Goal: Task Accomplishment & Management: Manage account settings

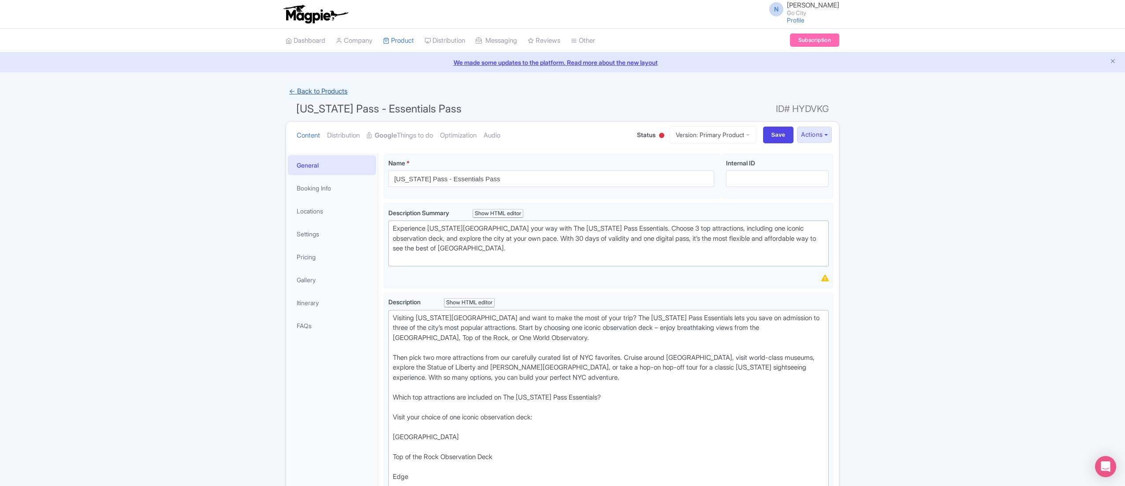
click at [296, 87] on link "← Back to Products" at bounding box center [318, 91] width 65 height 17
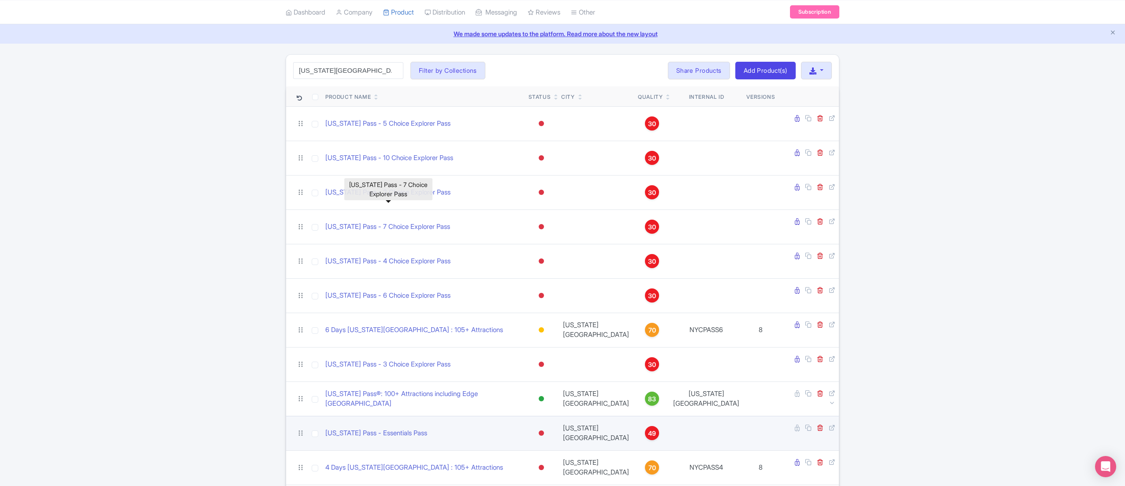
scroll to position [1, 0]
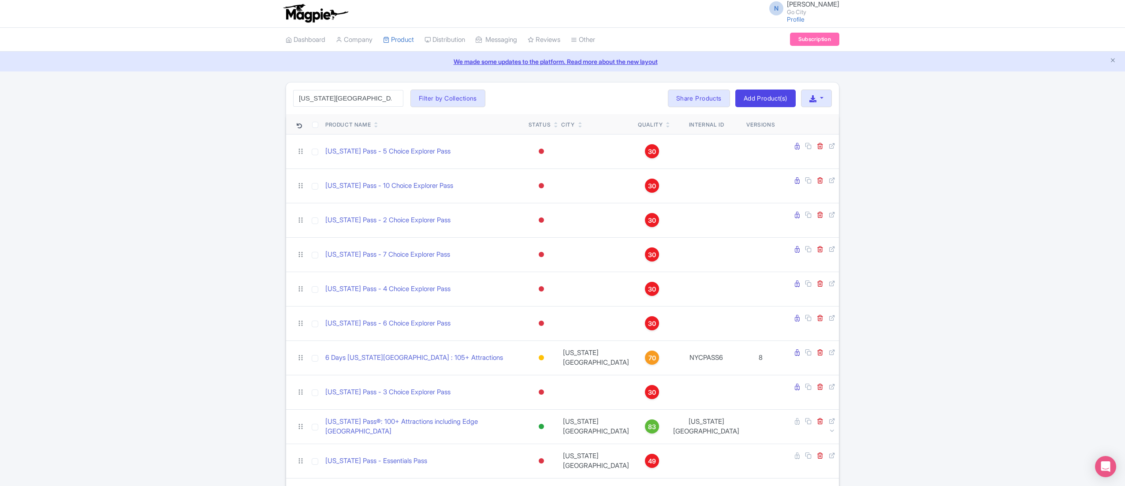
drag, startPoint x: 343, startPoint y: 102, endPoint x: 224, endPoint y: 99, distance: 118.7
click at [224, 99] on div "new york pass Search Filter by Collections All Inclusive Explorer Trade Product…" at bounding box center [562, 400] width 1125 height 637
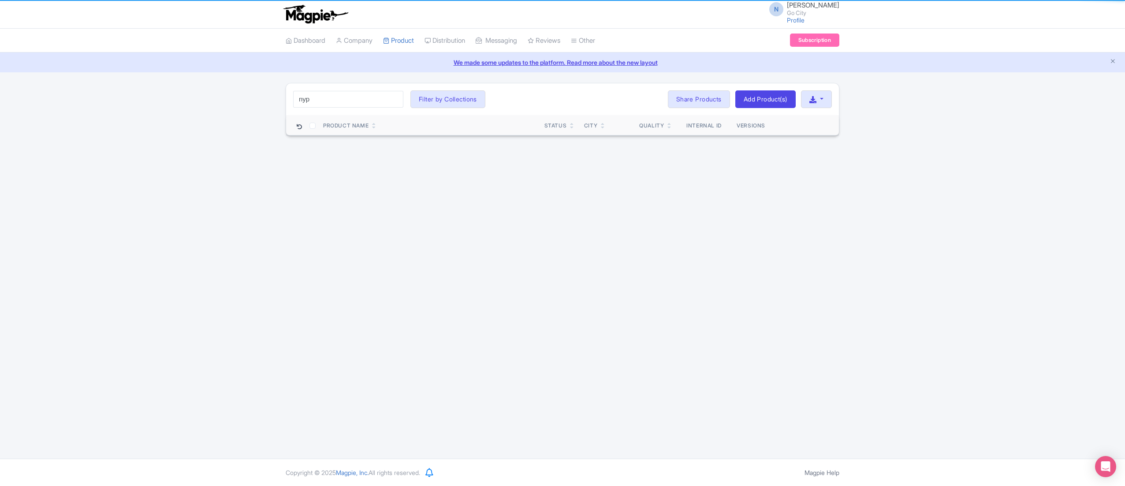
scroll to position [0, 0]
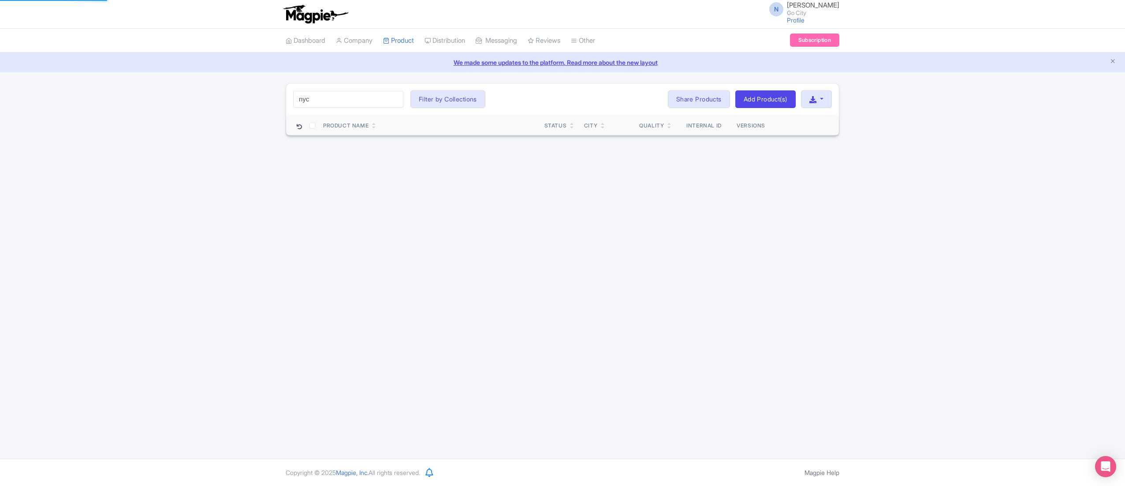
click at [262, 138] on div "N Naveen Kumar Go City Profile Users Settings Sign out Dashboard Company Produc…" at bounding box center [562, 229] width 1125 height 459
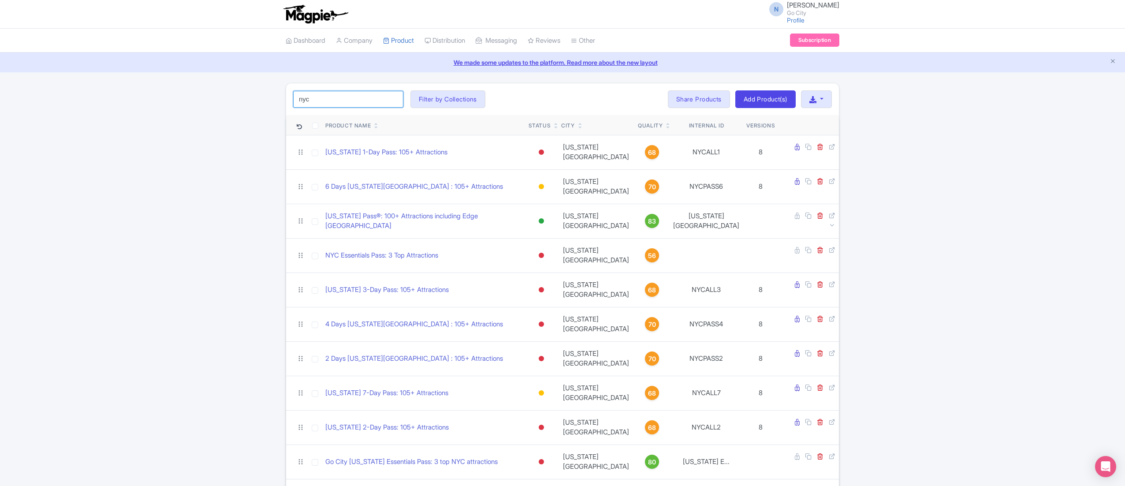
click at [361, 100] on input "nyc" at bounding box center [348, 99] width 110 height 17
type input "NYC Essentials Pass: 3 Top Attractions"
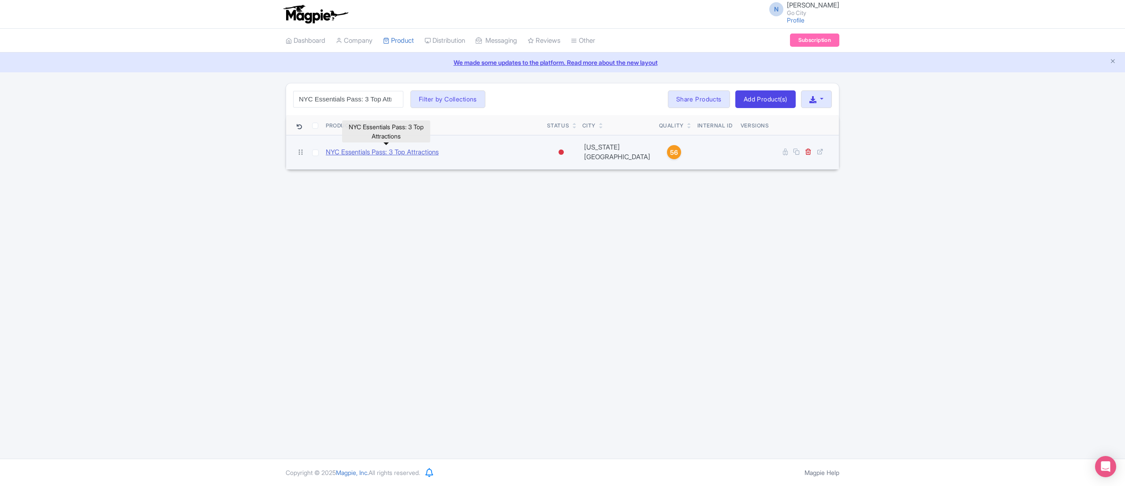
click at [428, 148] on link "NYC Essentials Pass: 3 Top Attractions" at bounding box center [382, 152] width 113 height 10
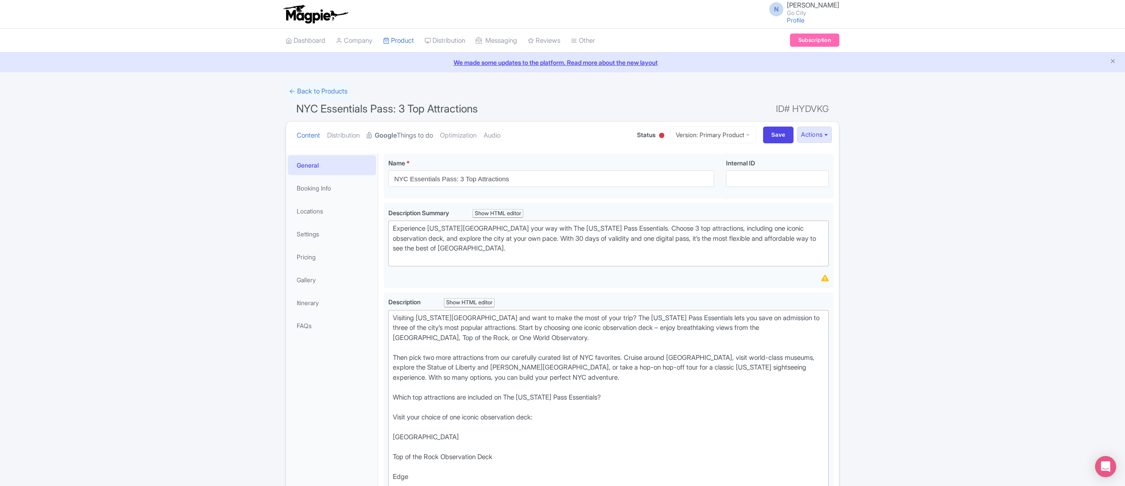
click at [413, 137] on link "Google Things to do" at bounding box center [400, 136] width 66 height 28
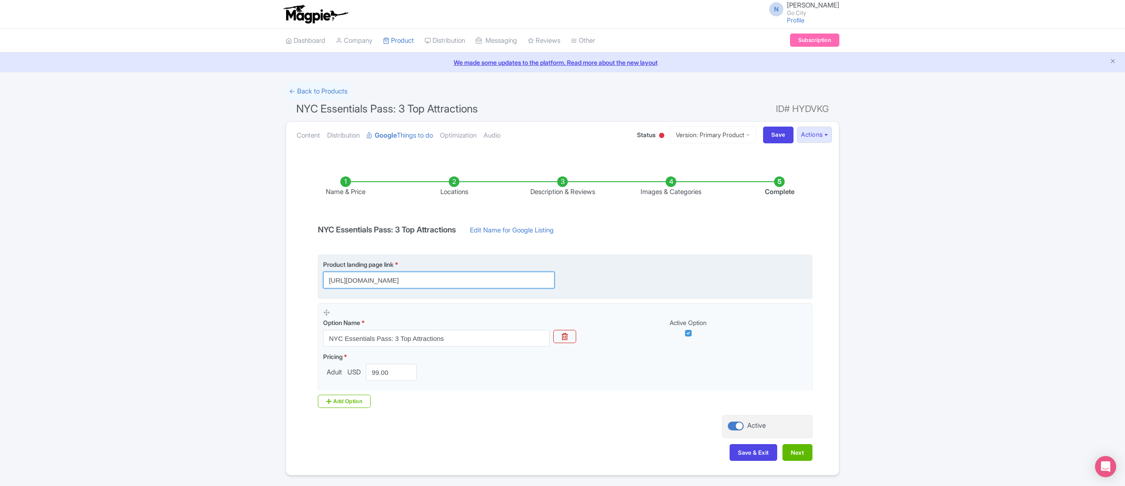
click at [390, 275] on input "https://get.newyorkpass.com/#go-to-checkout?utm_medium=organic&utm_source=googl…" at bounding box center [438, 280] width 231 height 17
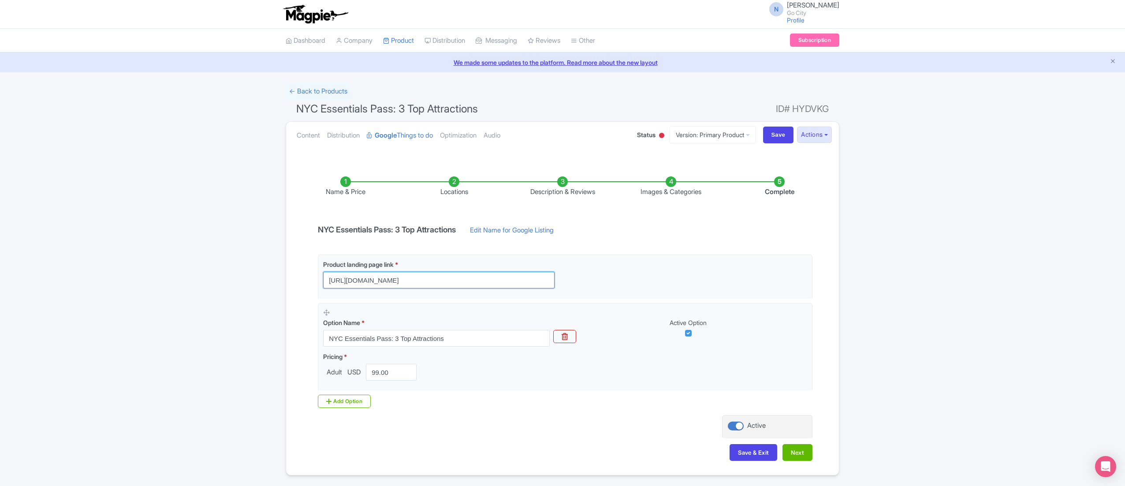
click at [390, 275] on input "https://get.newyorkpass.com/#go-to-checkout?utm_medium=organic&utm_source=googl…" at bounding box center [438, 280] width 231 height 17
paste input "text"
type input "https://get.newyorkpass.com?utm_medium=organic&utm_source=googleTTD"
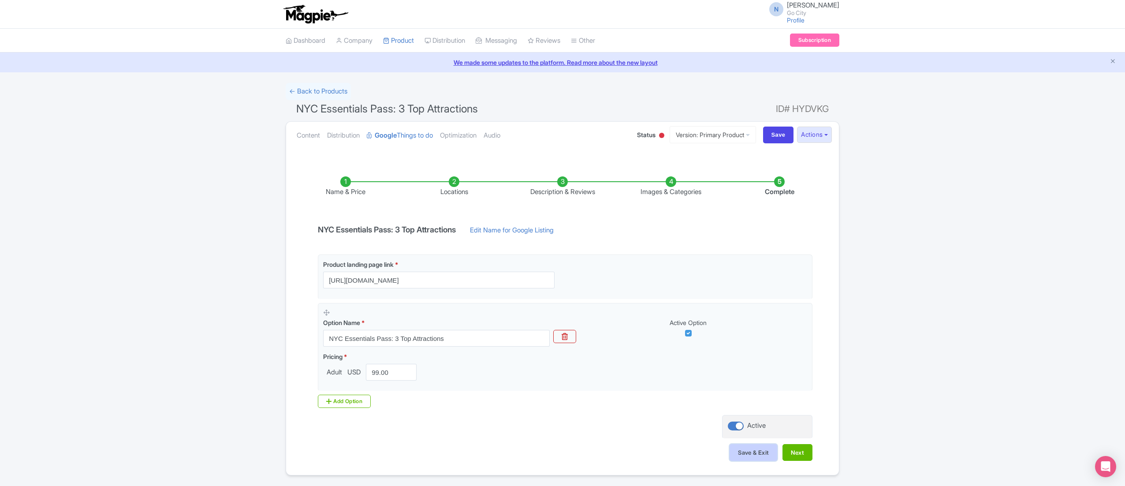
click at [742, 446] on button "Save & Exit" at bounding box center [754, 452] width 48 height 17
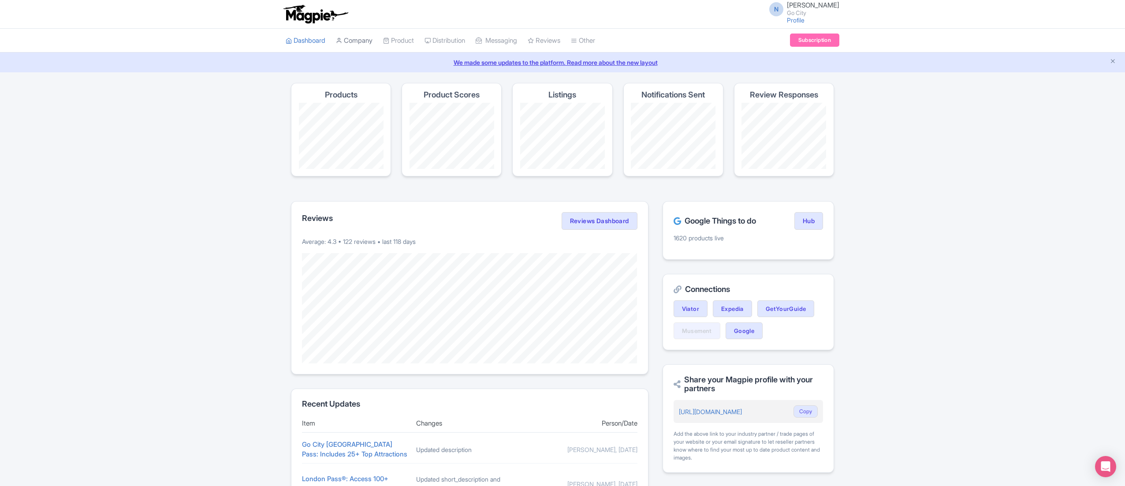
click at [371, 40] on link "Company" at bounding box center [354, 41] width 37 height 24
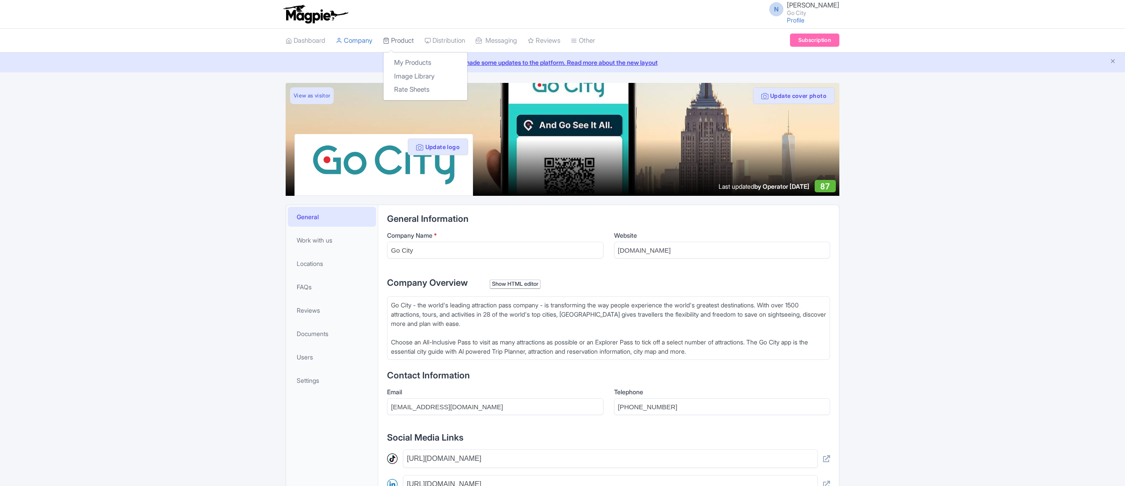
click at [408, 38] on link "Product" at bounding box center [398, 41] width 31 height 24
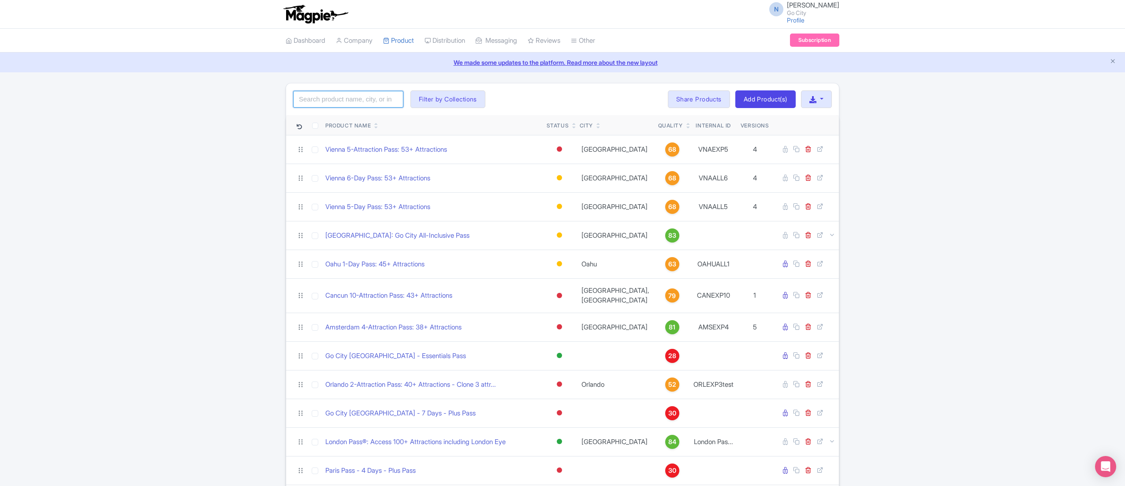
click at [358, 107] on input "search" at bounding box center [348, 99] width 110 height 17
type input "new york pass"
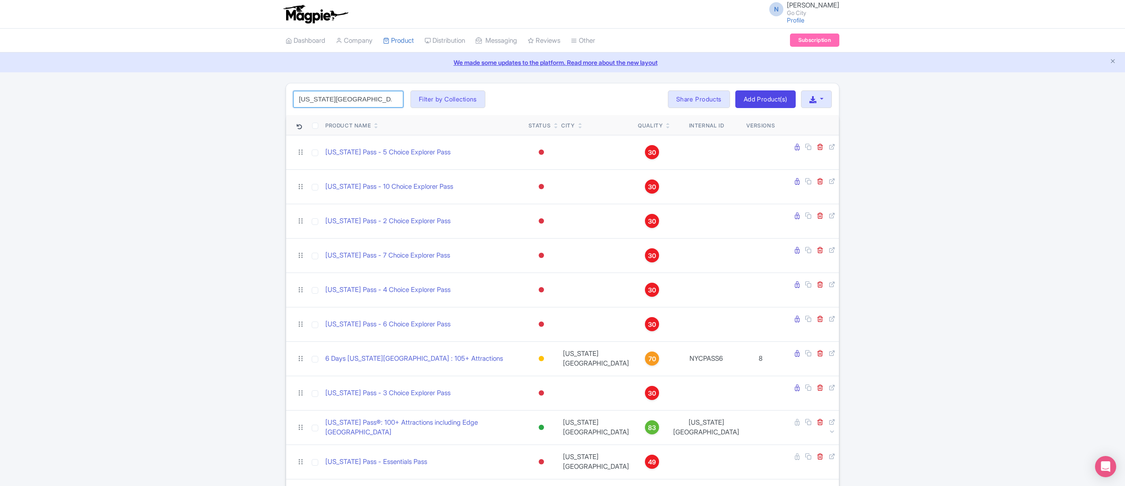
click at [395, 102] on input "new york pass" at bounding box center [348, 99] width 110 height 17
click at [206, 130] on div "Search Filter by Collections All Inclusive Explorer Trade Products Trade Test R…" at bounding box center [562, 401] width 1125 height 637
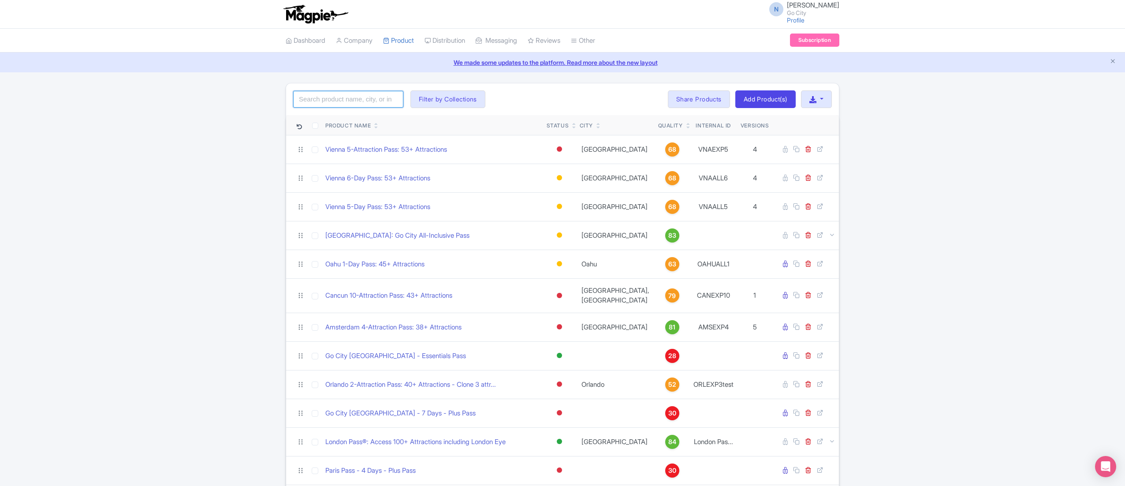
click at [388, 93] on input "search" at bounding box center [348, 99] width 110 height 17
type input "NYC Essentials Pass: 3 Top Attractions"
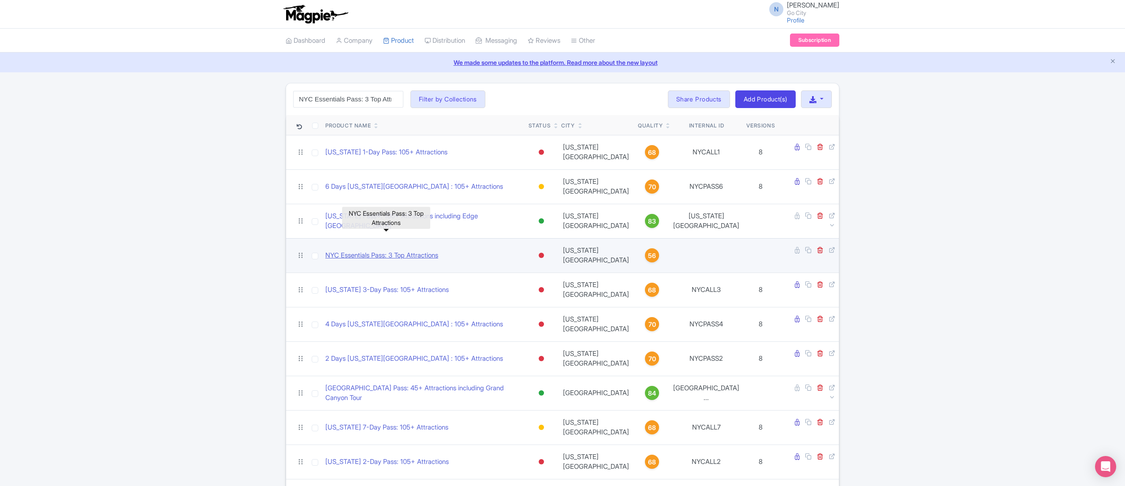
click at [405, 250] on link "NYC Essentials Pass: 3 Top Attractions" at bounding box center [381, 255] width 113 height 10
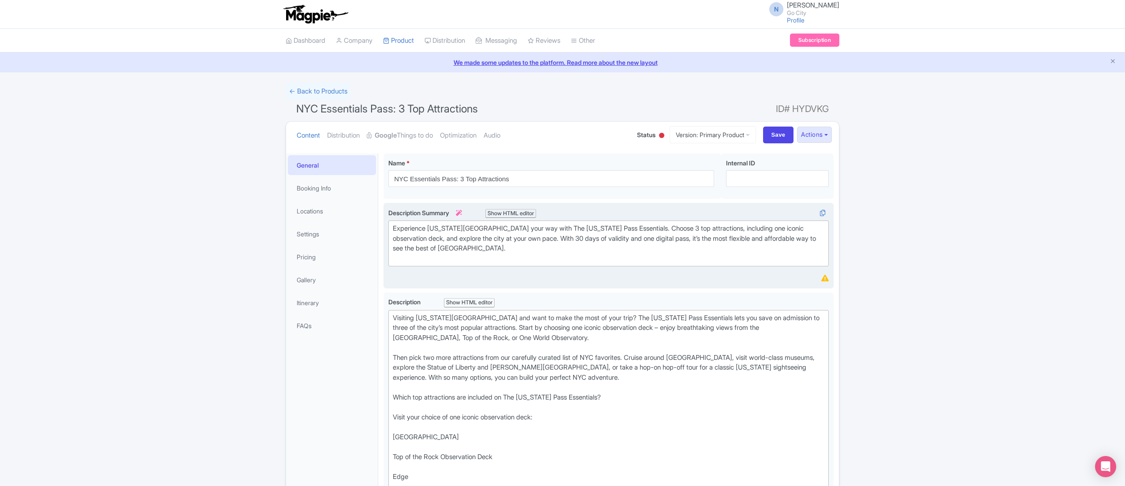
type trix-editor "<lor>Ipsumdol Sit Amet Cons adi elit se doei tem inci ut labo etdo? Mag Ali Eni…"
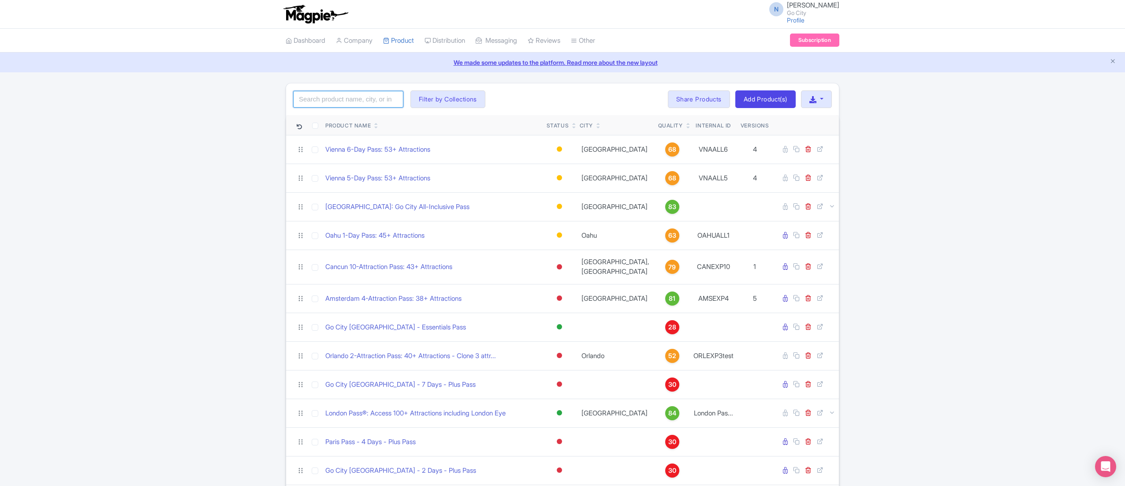
click at [370, 104] on input "search" at bounding box center [348, 99] width 110 height 17
click button "Search" at bounding box center [0, 0] width 0 height 0
click at [370, 104] on input "NPC" at bounding box center [348, 99] width 110 height 17
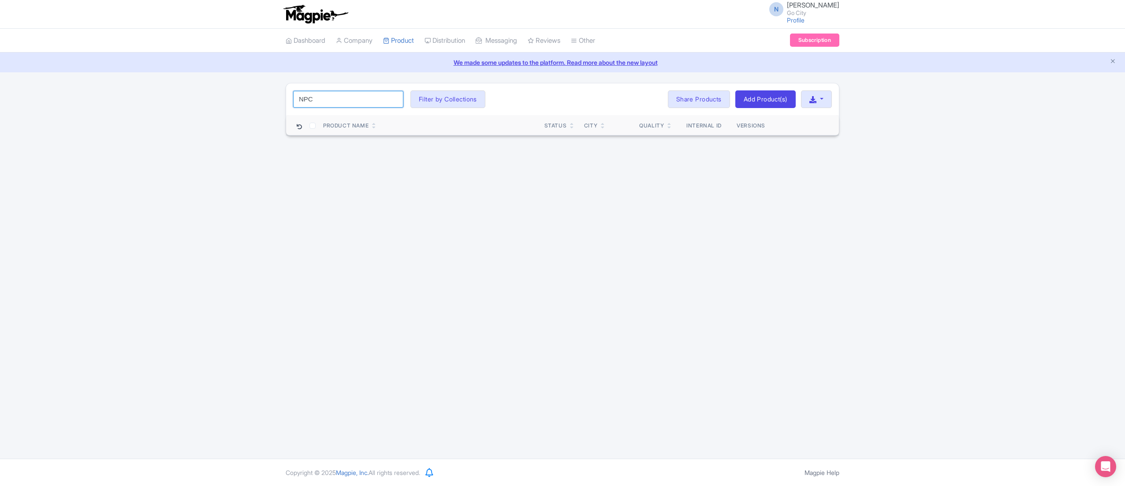
click at [355, 100] on input "NPC" at bounding box center [348, 99] width 110 height 17
click at [309, 99] on input "NPC" at bounding box center [348, 99] width 110 height 17
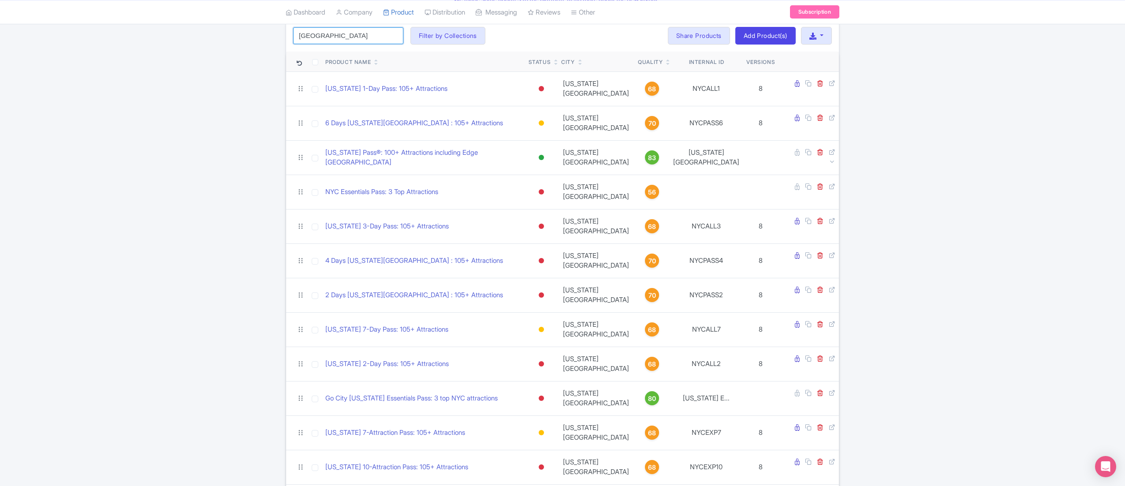
scroll to position [55, 0]
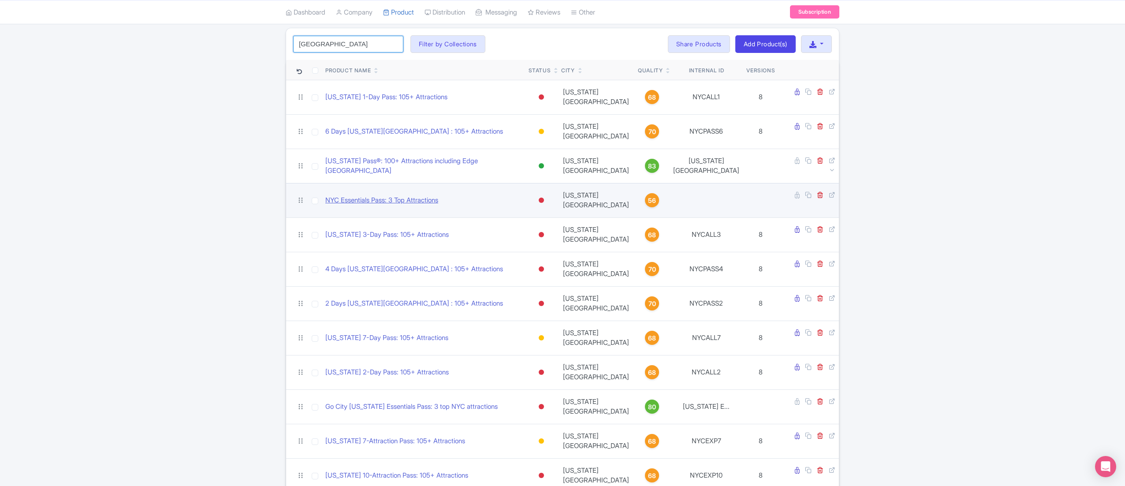
type input "NYC"
click at [413, 195] on link "NYC Essentials Pass: 3 Top Attractions" at bounding box center [381, 200] width 113 height 10
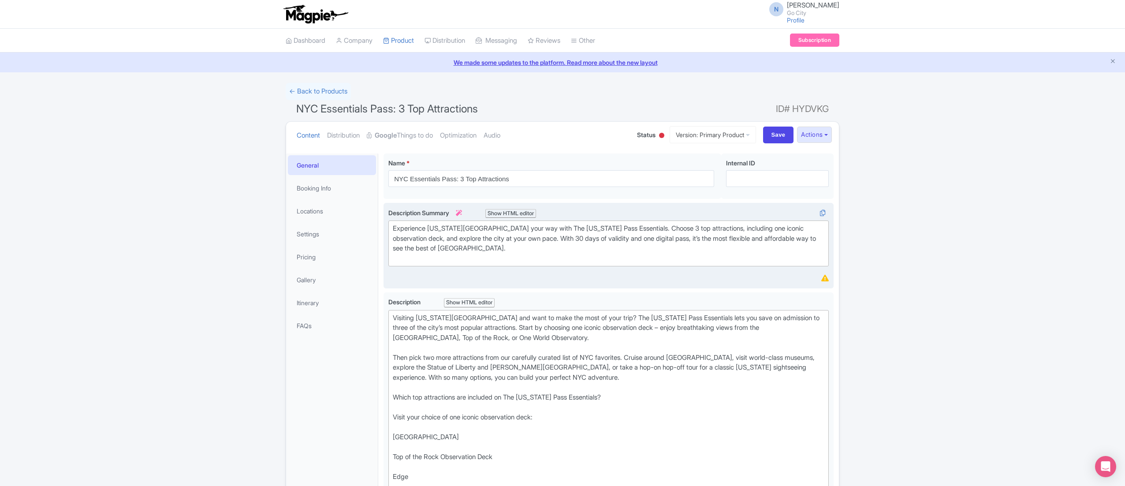
type trix-editor "<lor>Ipsumdol Sit Amet Cons adi elit se doei tem inci ut labo etdo? Mag Ali Eni…"
click at [415, 143] on link "Google Things to do" at bounding box center [400, 136] width 66 height 28
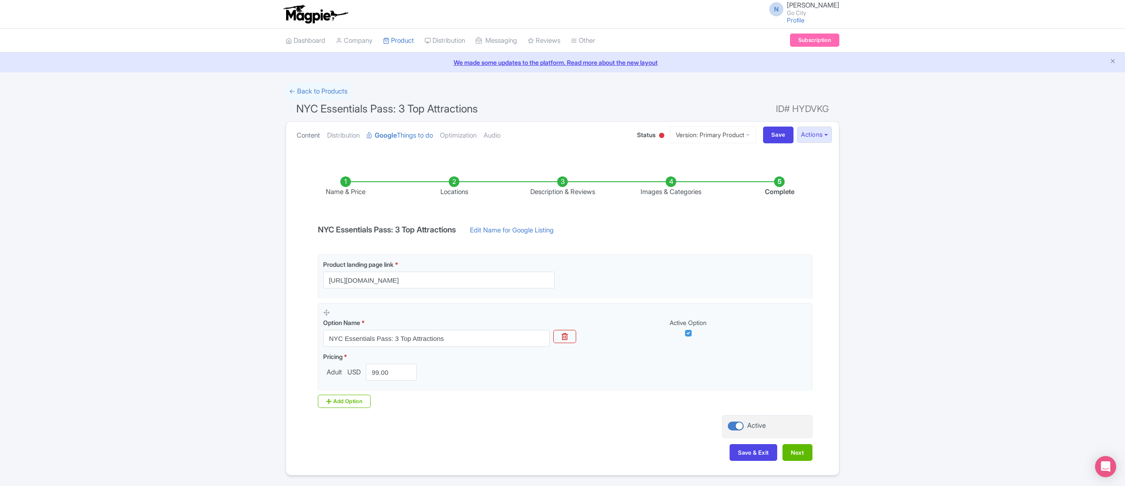
click at [314, 131] on link "Content" at bounding box center [308, 136] width 23 height 28
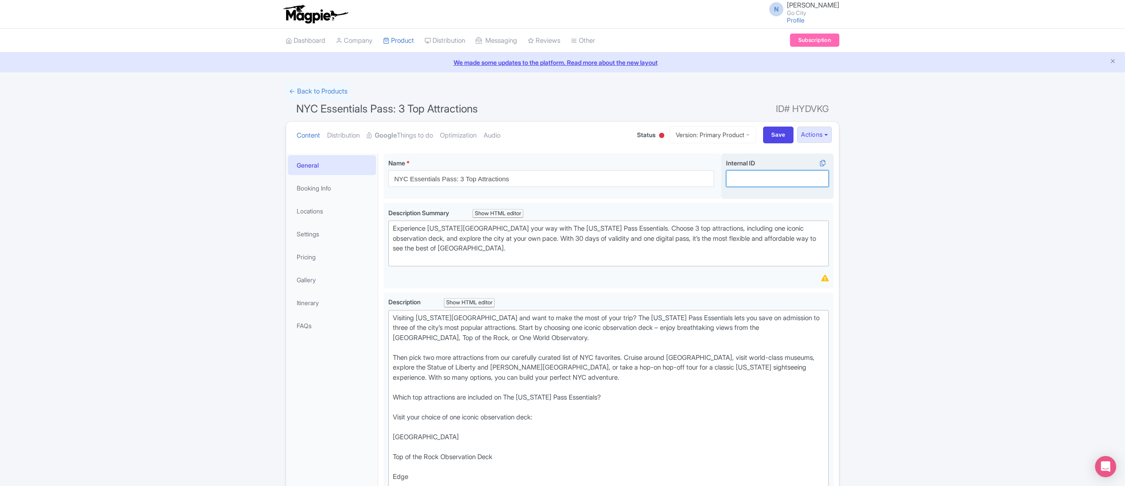
click at [745, 184] on input "Internal ID i" at bounding box center [777, 178] width 103 height 17
paste input "NYPESSLP"
type input "NYPESSLP"
click at [786, 132] on input "Save" at bounding box center [778, 135] width 31 height 17
type input "Saving..."
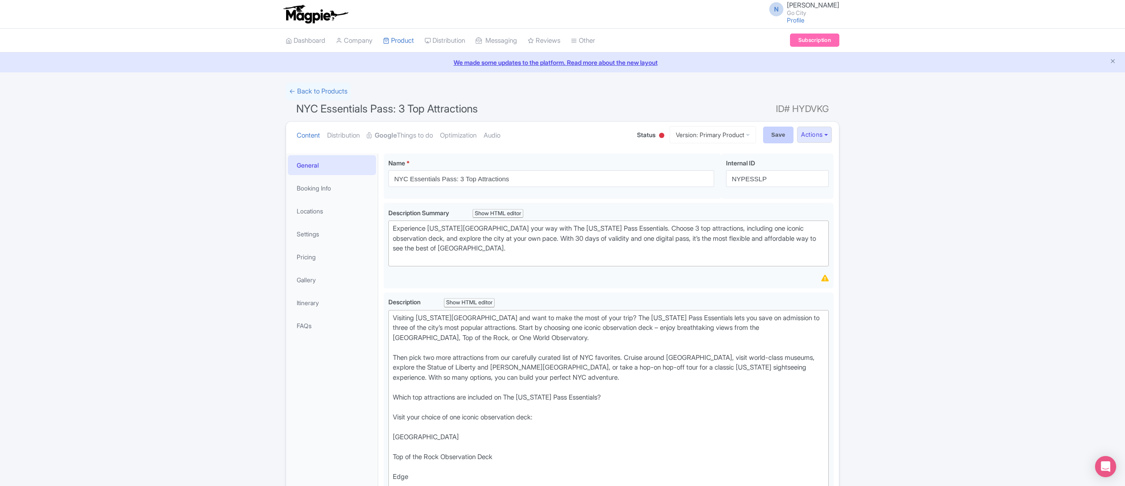
type input "Saving..."
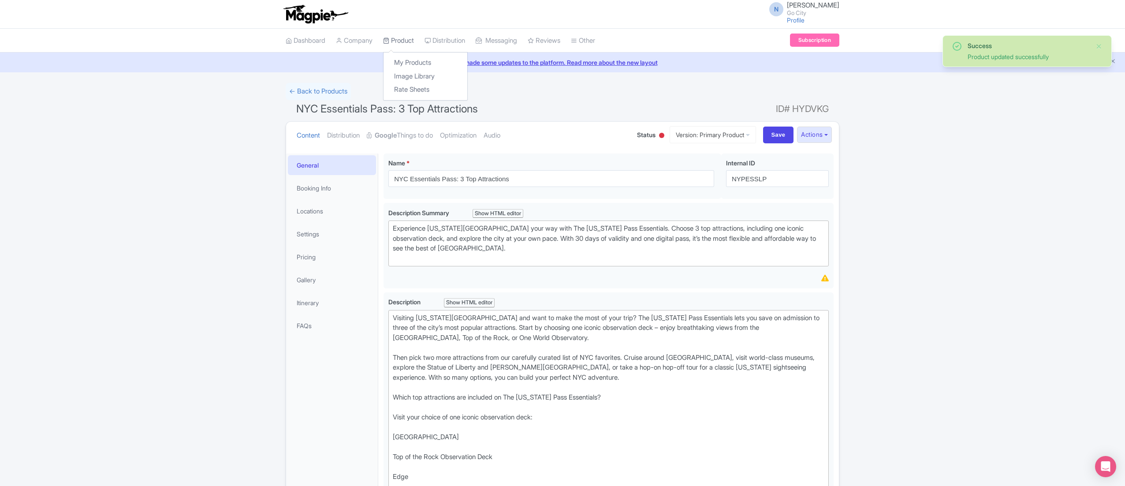
click at [393, 37] on link "Product" at bounding box center [398, 41] width 31 height 24
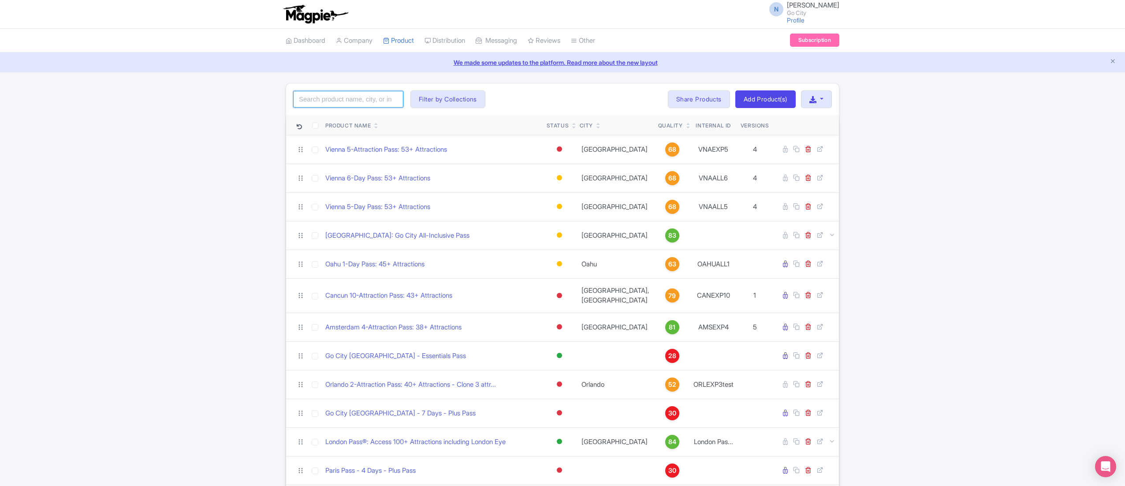
click at [370, 98] on input "search" at bounding box center [348, 99] width 110 height 17
paste input "[US_STATE] Pass – Essentials Pass"
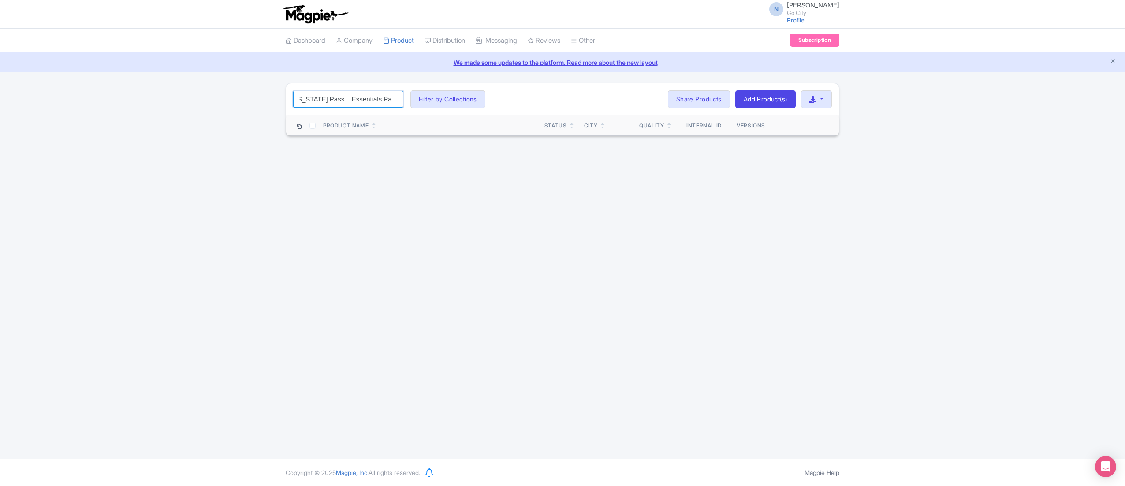
click at [324, 101] on input "New York Pass – Essentials Pass" at bounding box center [348, 99] width 110 height 17
drag, startPoint x: 323, startPoint y: 102, endPoint x: 325, endPoint y: 114, distance: 12.4
click at [323, 111] on div "New York Pass – Essentials Pass Search Filter by Collections All Inclusive Expl…" at bounding box center [562, 99] width 553 height 32
click at [215, 155] on div "N Naveen Kumar Go City Profile Users Settings Sign out Dashboard Company Produc…" at bounding box center [562, 229] width 1125 height 459
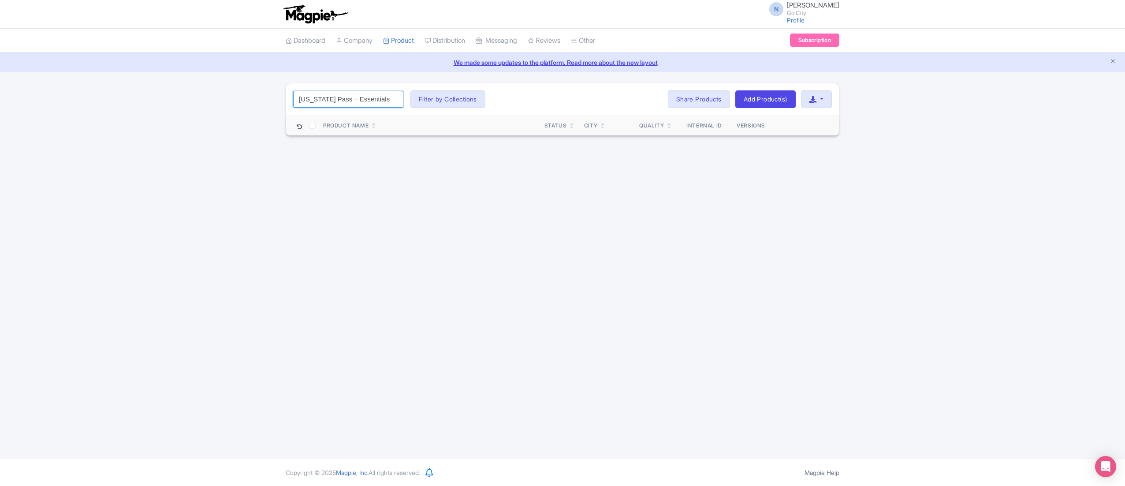
click at [367, 104] on input "New York Pass – Essentials Pass" at bounding box center [348, 99] width 110 height 17
drag, startPoint x: 347, startPoint y: 101, endPoint x: 354, endPoint y: 104, distance: 6.6
click at [347, 101] on input "New York Pass – Essentials Pass" at bounding box center [348, 99] width 110 height 17
drag, startPoint x: 346, startPoint y: 103, endPoint x: 472, endPoint y: 105, distance: 126.1
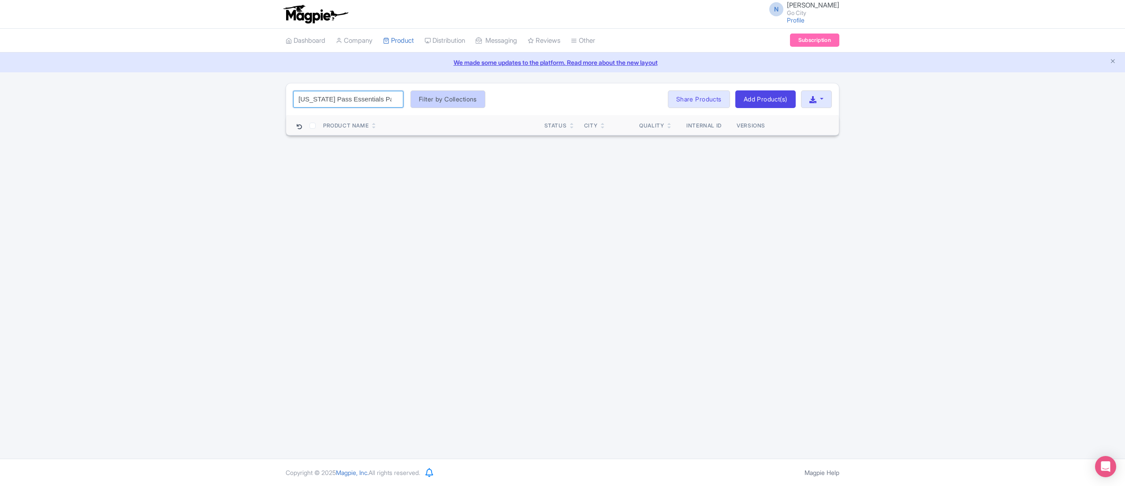
click at [472, 105] on div "New York Pass Essentials Pass Search Filter by Collections All Inclusive Explor…" at bounding box center [562, 99] width 553 height 32
type input "New York Pass"
click at [481, 207] on div "N Naveen Kumar Go City Profile Users Settings Sign out Dashboard Company Produc…" at bounding box center [562, 229] width 1125 height 459
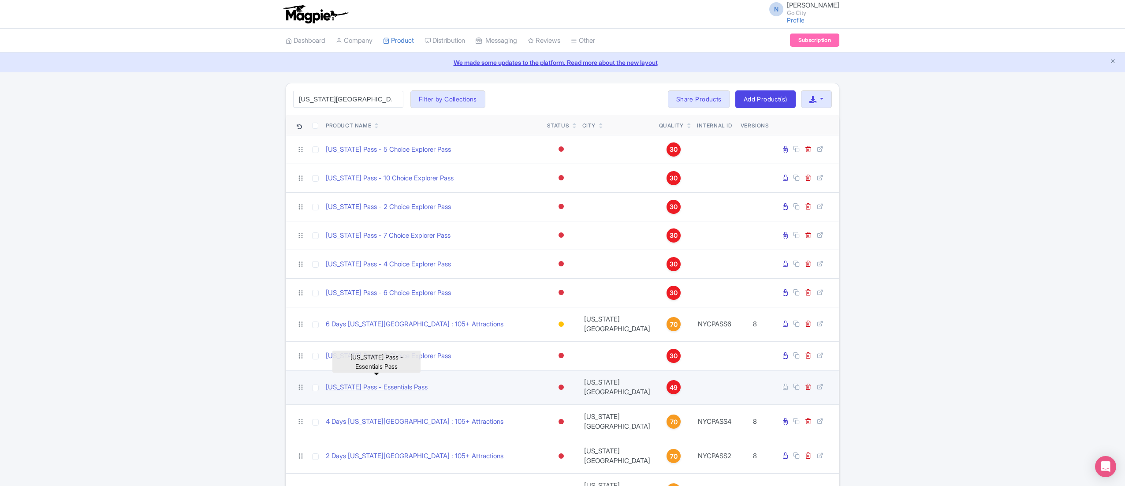
click at [407, 382] on link "[US_STATE] Pass - Essentials Pass" at bounding box center [377, 387] width 102 height 10
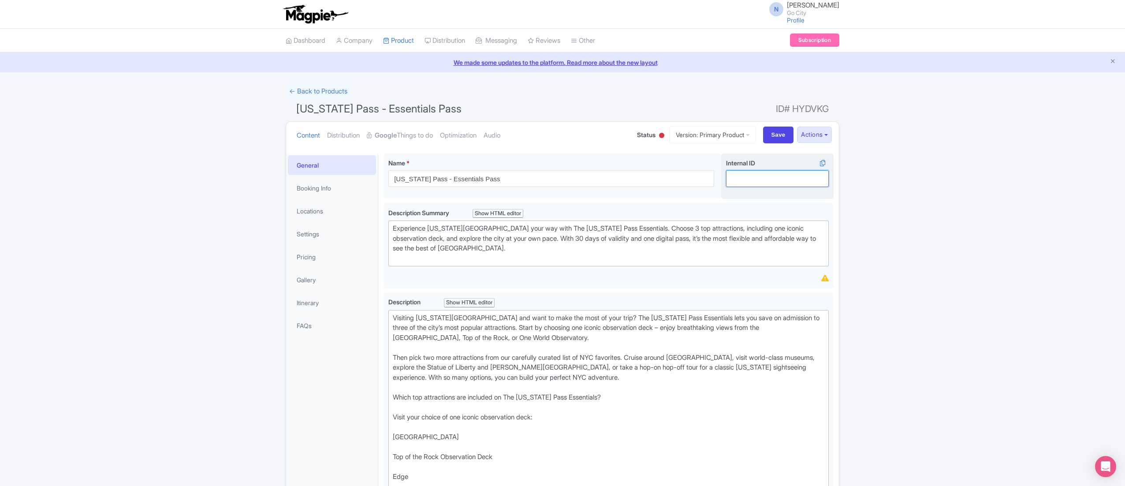
click at [739, 173] on input "Internal ID i" at bounding box center [777, 178] width 103 height 17
paste input "NYPESS"
type input "NYPESS"
click at [781, 136] on input "Save" at bounding box center [778, 135] width 31 height 17
type input "Saving..."
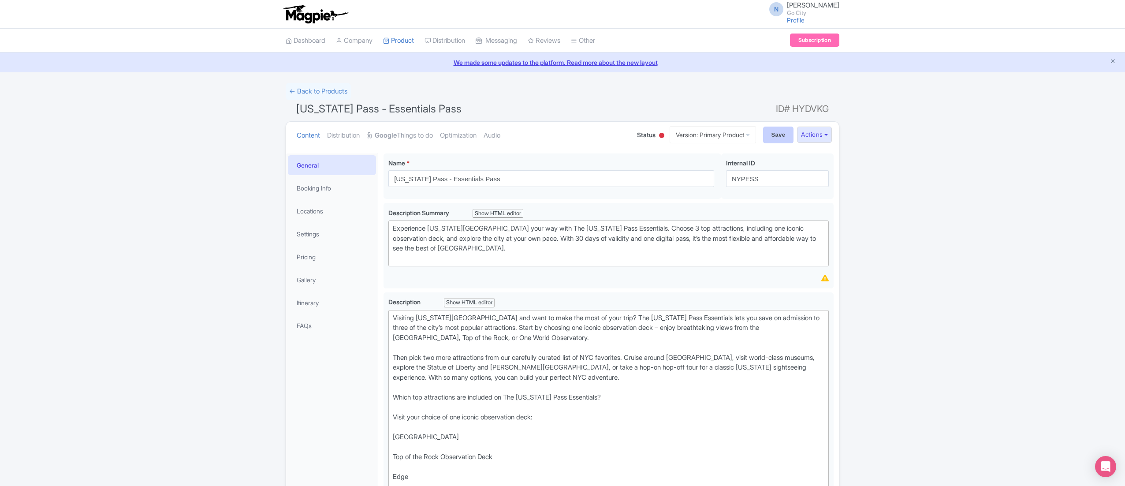
type input "Saving..."
